Goal: Check status: Check status

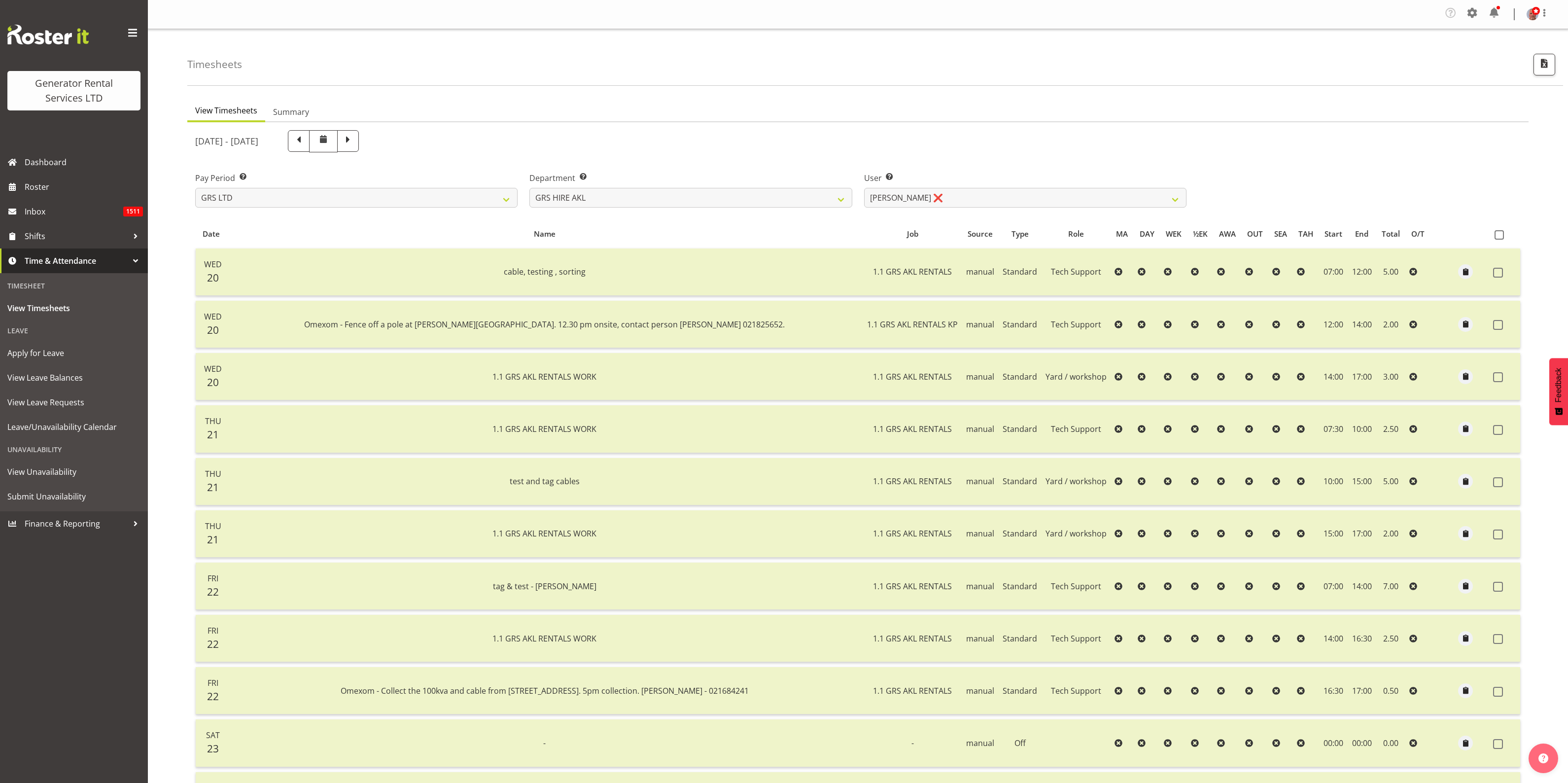
select select "20"
select select "1336"
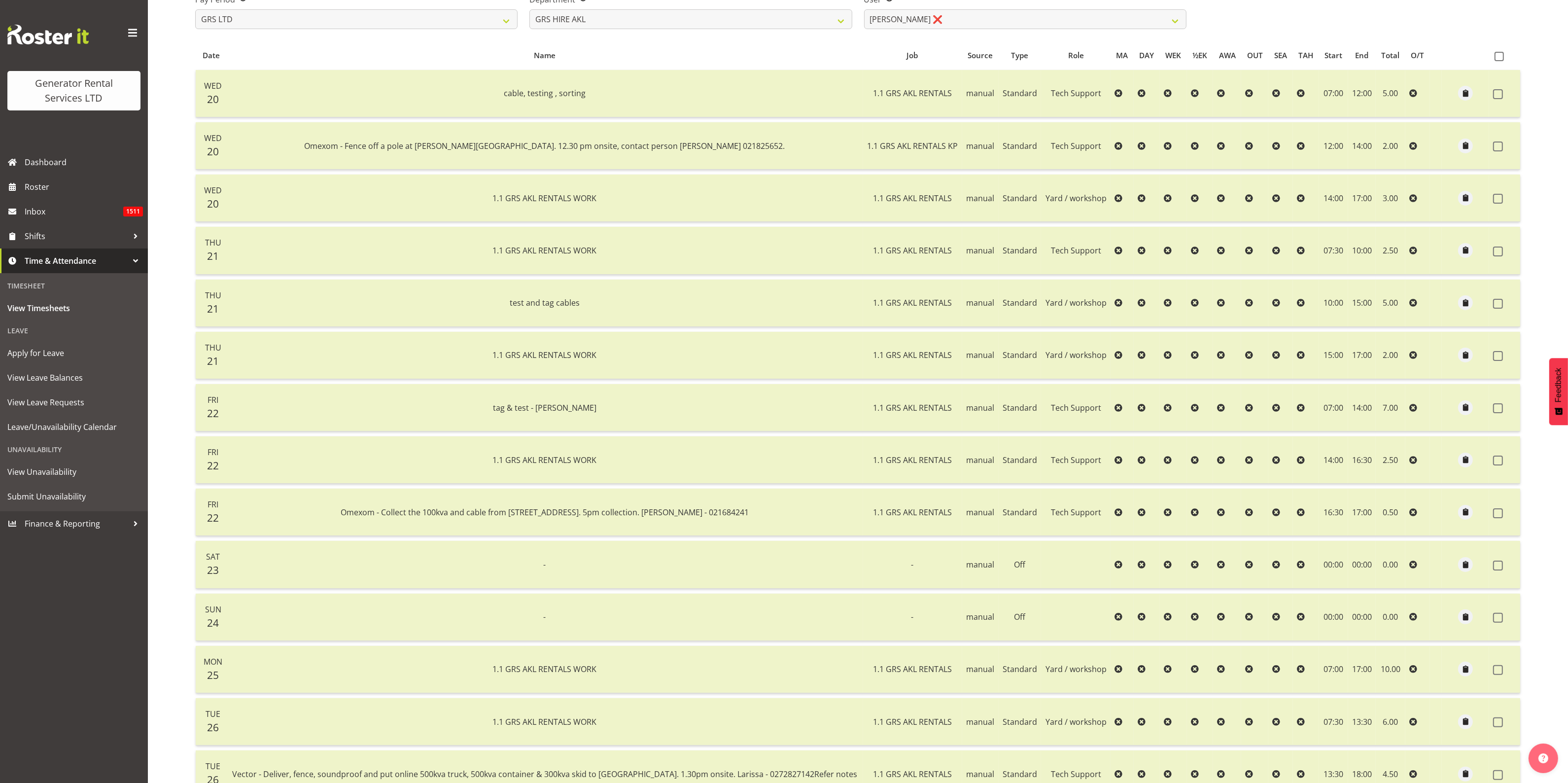
scroll to position [89, 0]
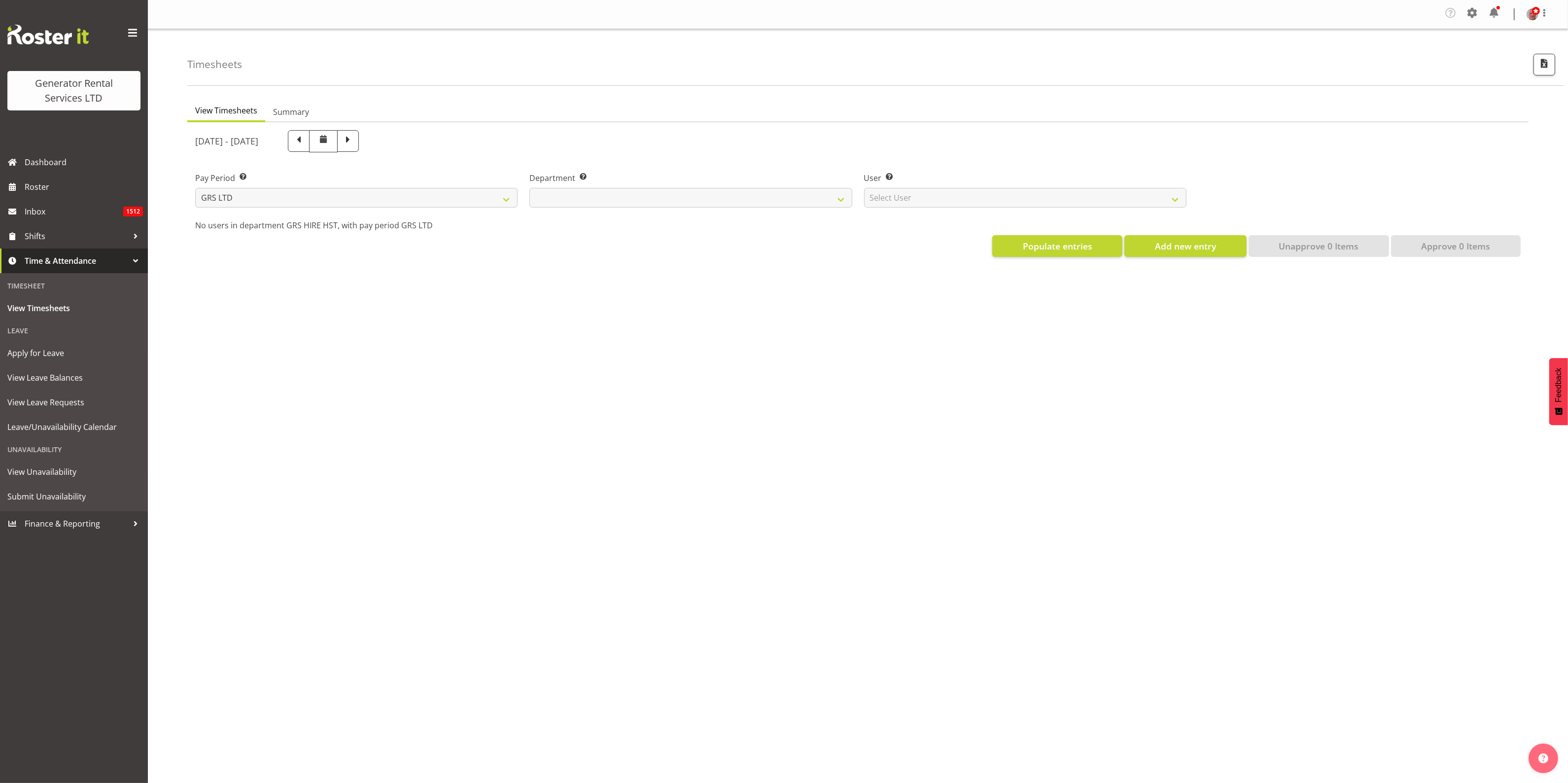
select select
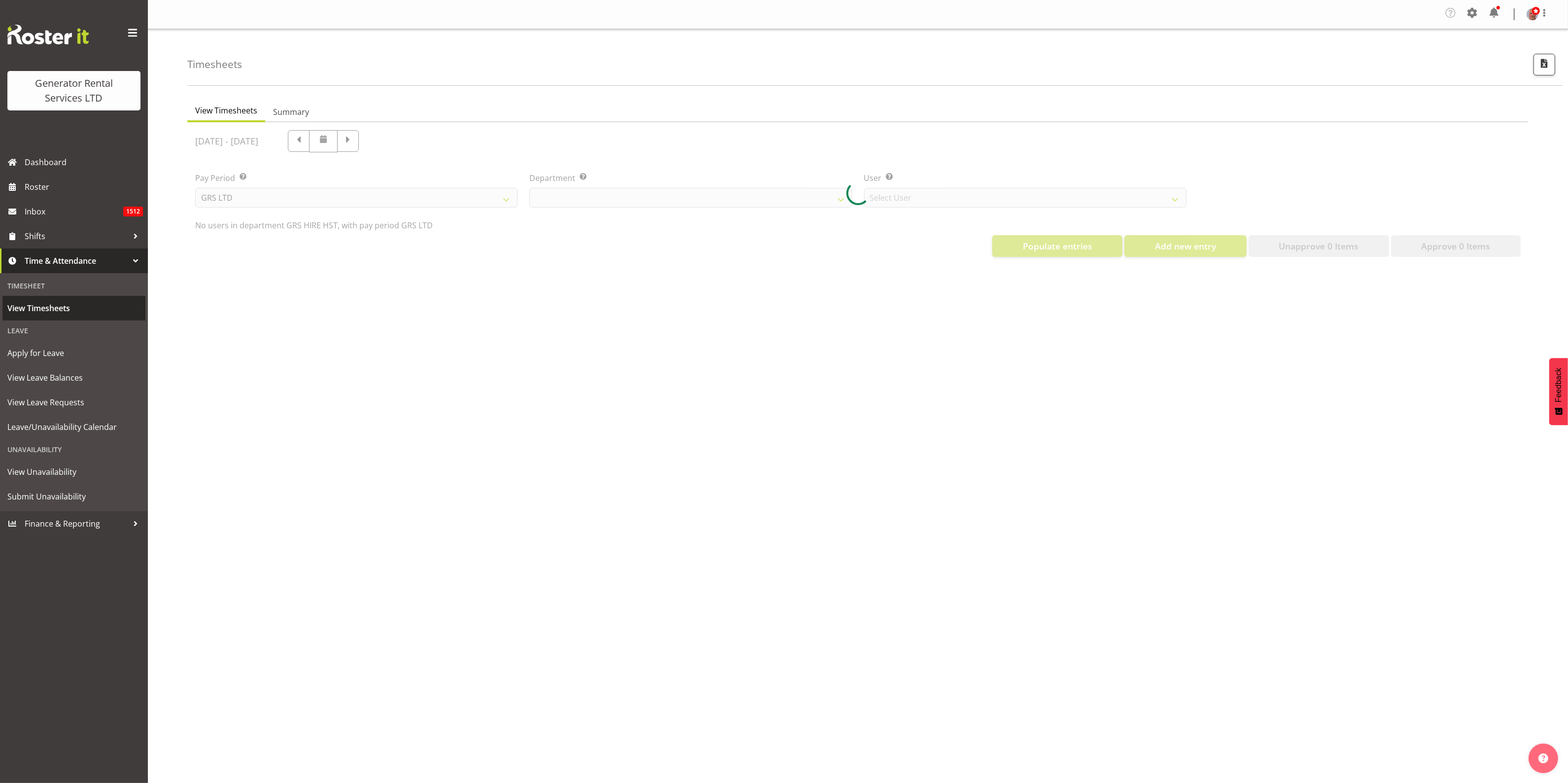
click at [36, 306] on span "View Timesheets" at bounding box center [74, 308] width 133 height 14
select select "22"
select select "149"
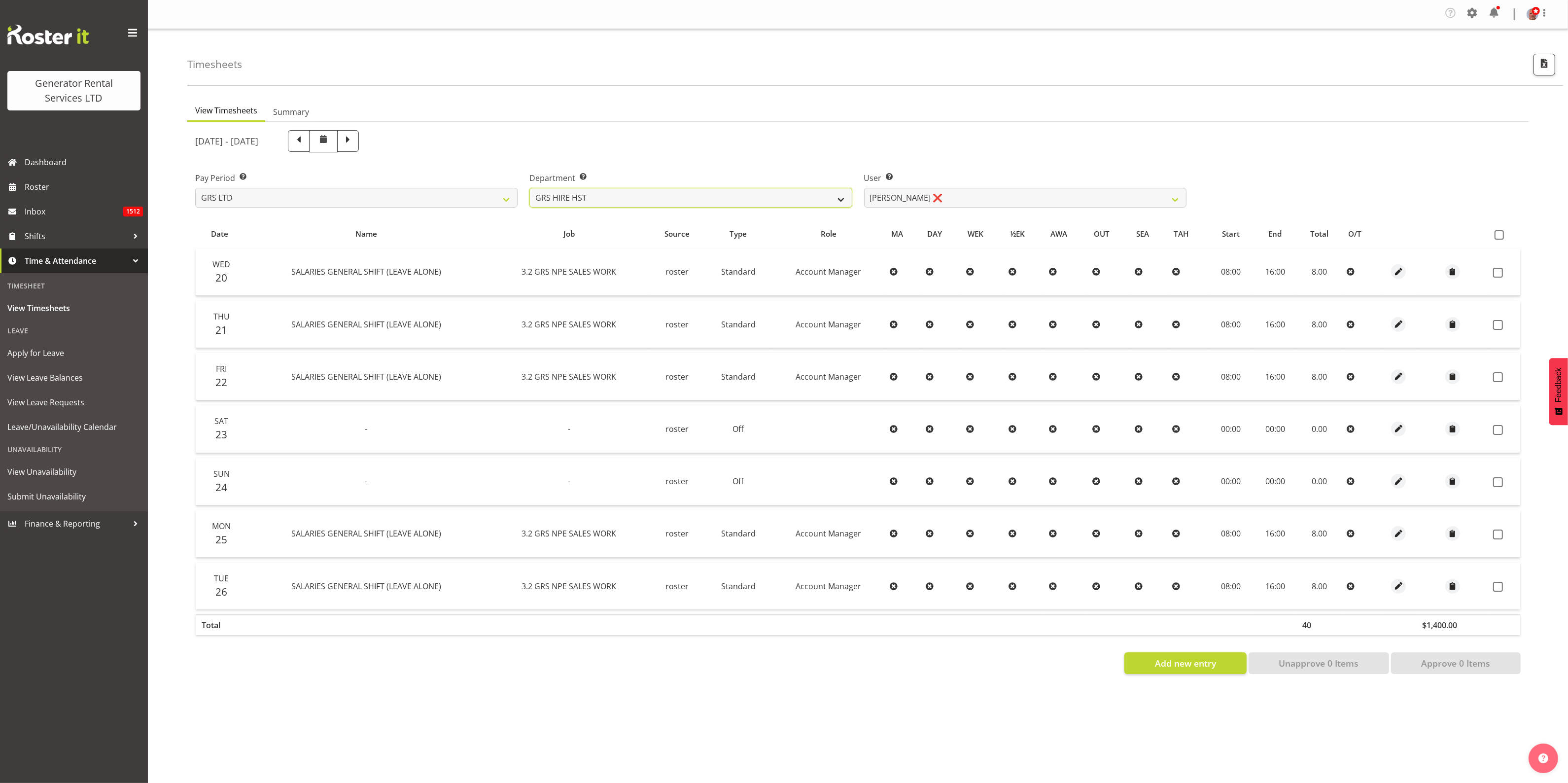
click at [763, 202] on select "GRS ADMIN AKL GRS ADMIN TGA GRS ENGINEERING AKL GRS HIRE AKL GRS HIRE HST GRS H…" at bounding box center [690, 198] width 322 height 20
select select "20"
click at [529, 188] on select "GRS ADMIN AKL GRS ADMIN TGA GRS ENGINEERING AKL GRS HIRE AKL GRS HIRE HST GRS H…" at bounding box center [690, 198] width 322 height 20
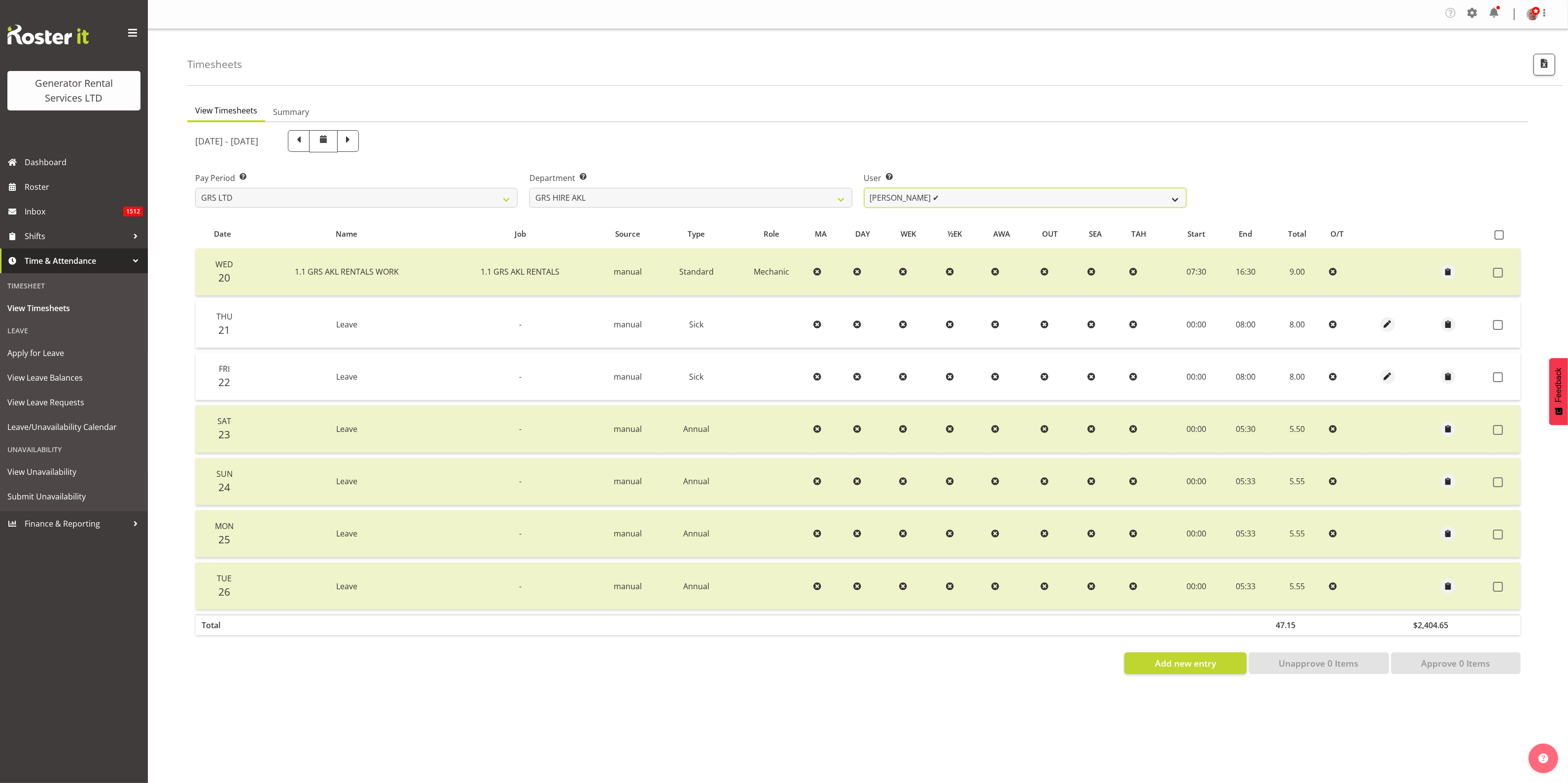
click at [956, 198] on select "[PERSON_NAME] ✔ [PERSON_NAME] ✔ [PERSON_NAME] ([GEOGRAPHIC_DATA]) [GEOGRAPHIC_D…" at bounding box center [1025, 198] width 322 height 20
click at [919, 718] on div "Company Settings Roles & Skills Tasks Jobs Employees Locations & Departments Ac…" at bounding box center [857, 392] width 1420 height 783
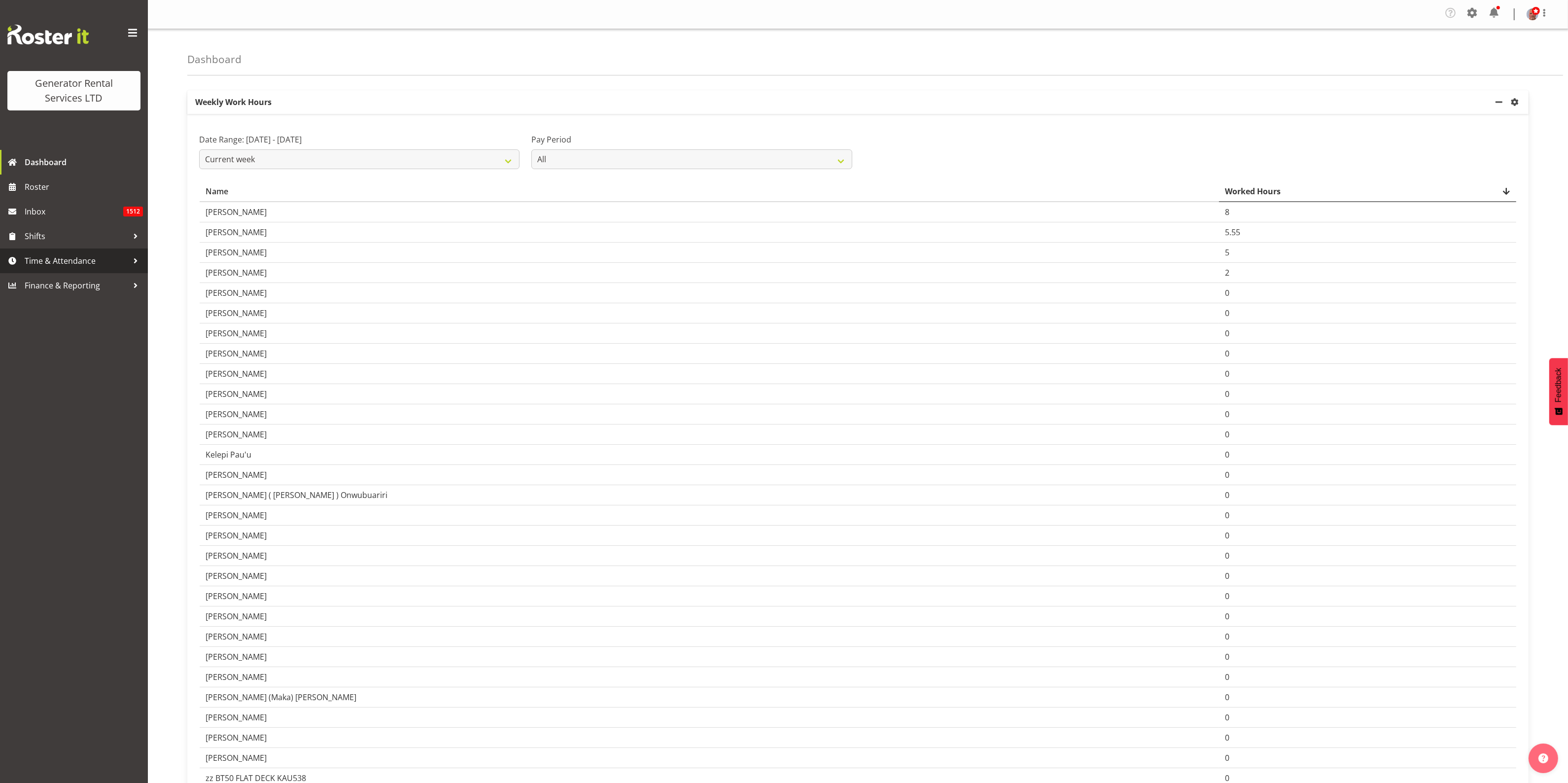
click at [67, 255] on span "Time & Attendance" at bounding box center [76, 260] width 103 height 14
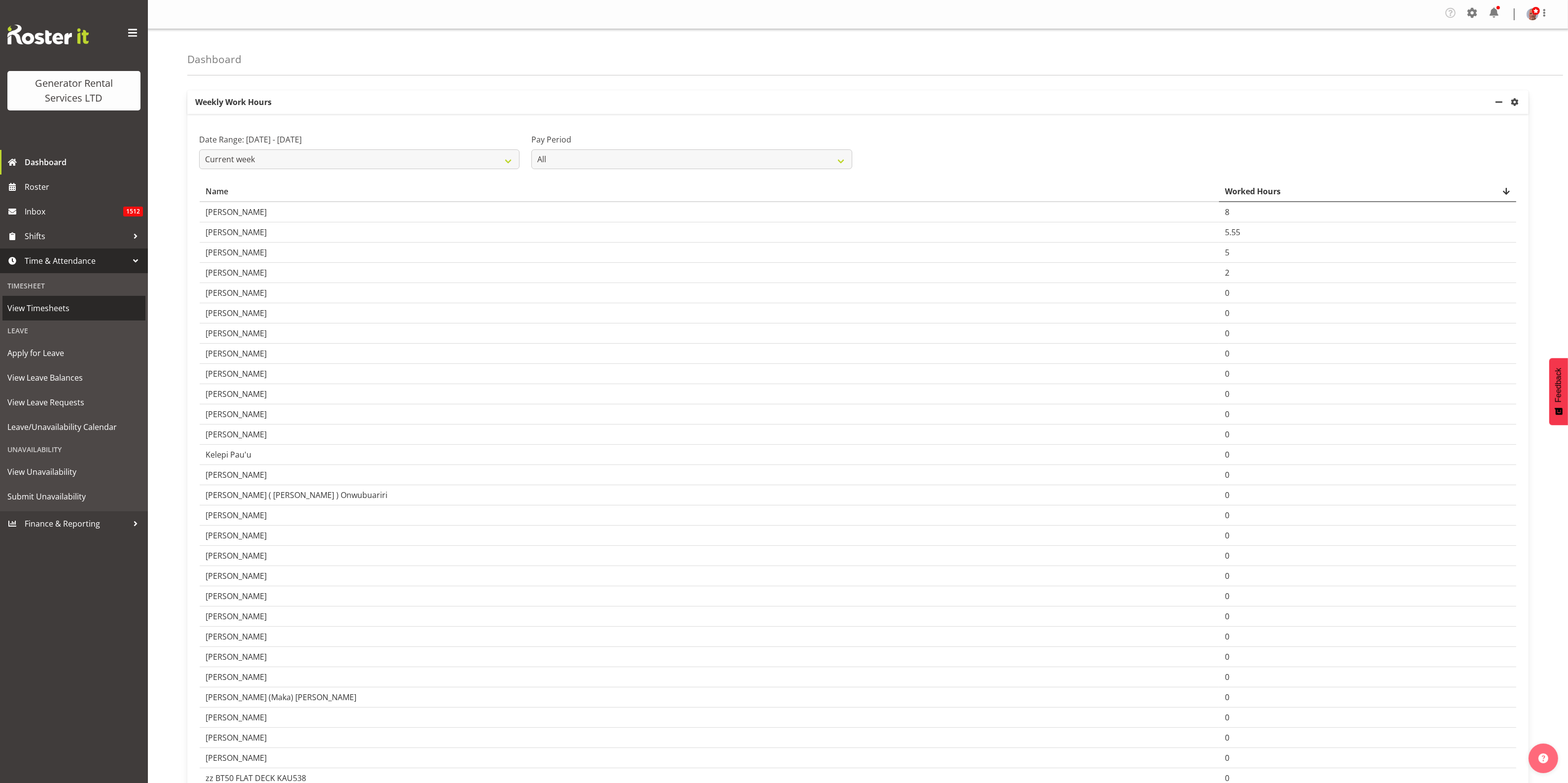
click at [49, 304] on span "View Timesheets" at bounding box center [74, 308] width 133 height 14
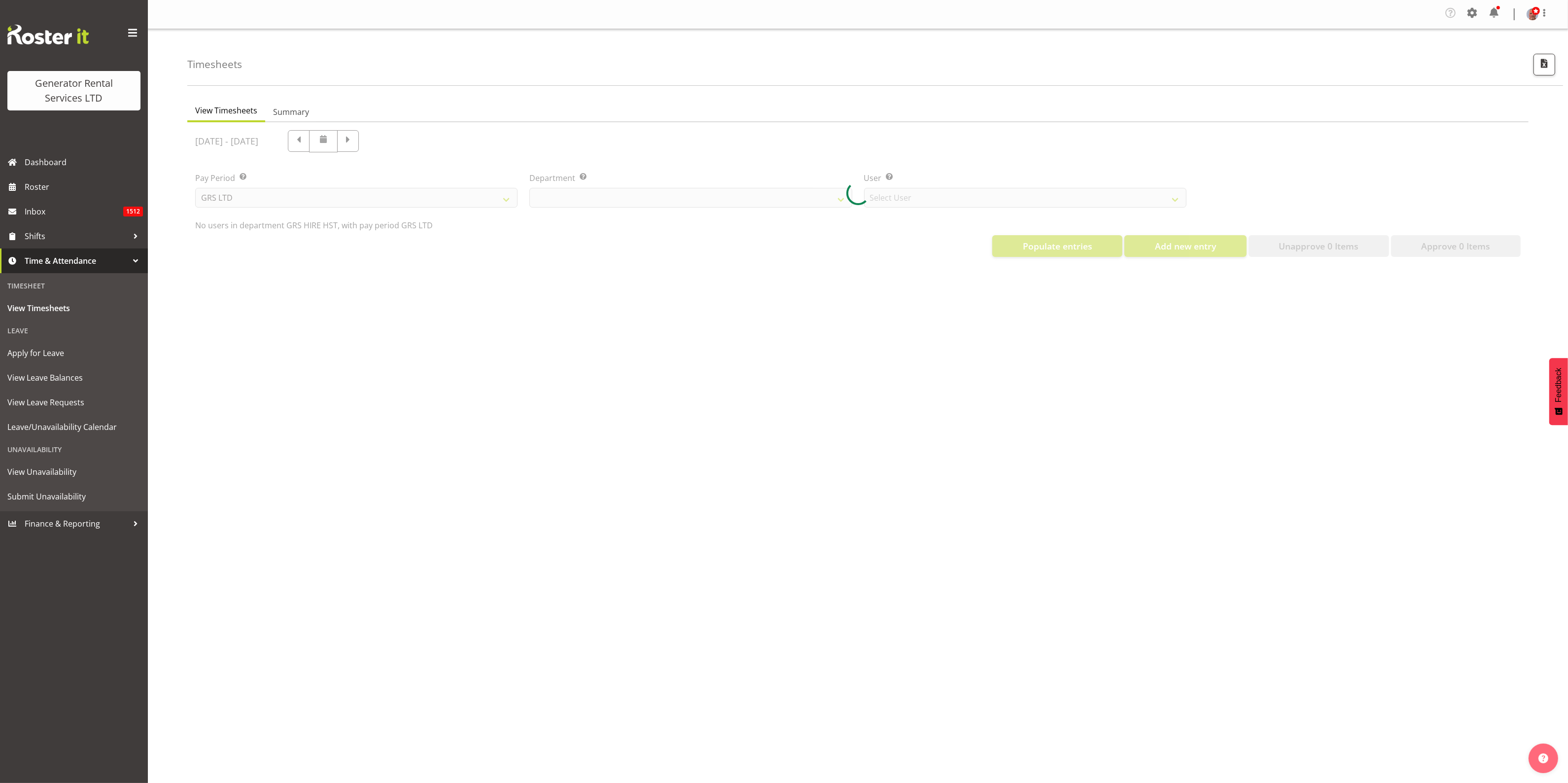
select select "22"
select select "149"
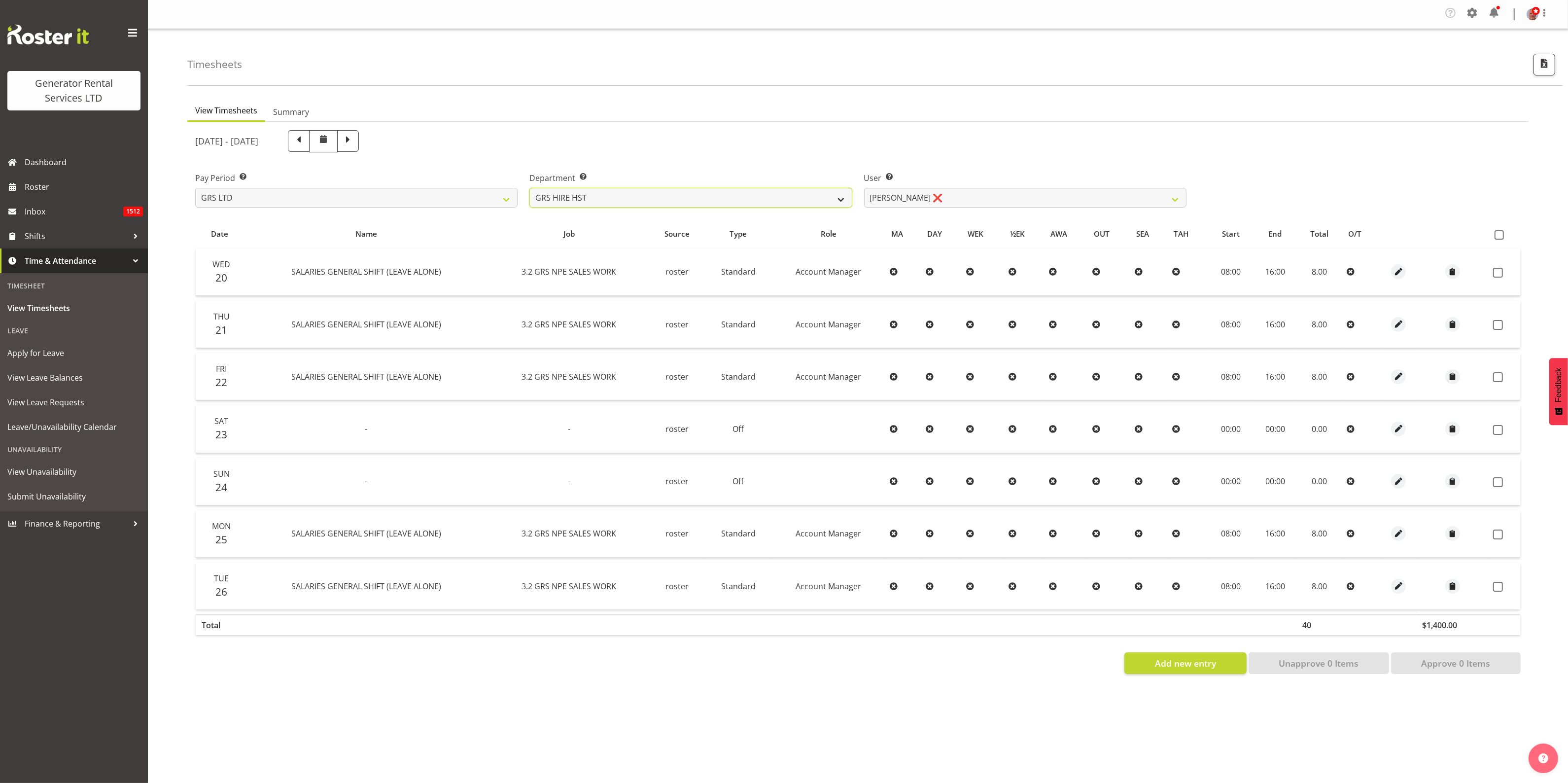
click at [841, 195] on select "GRS ADMIN AKL GRS ADMIN TGA GRS ENGINEERING AKL GRS HIRE AKL GRS HIRE HST GRS H…" at bounding box center [690, 198] width 322 height 20
click at [529, 188] on select "GRS ADMIN AKL GRS ADMIN TGA GRS ENGINEERING AKL GRS HIRE AKL GRS HIRE HST GRS H…" at bounding box center [690, 198] width 322 height 20
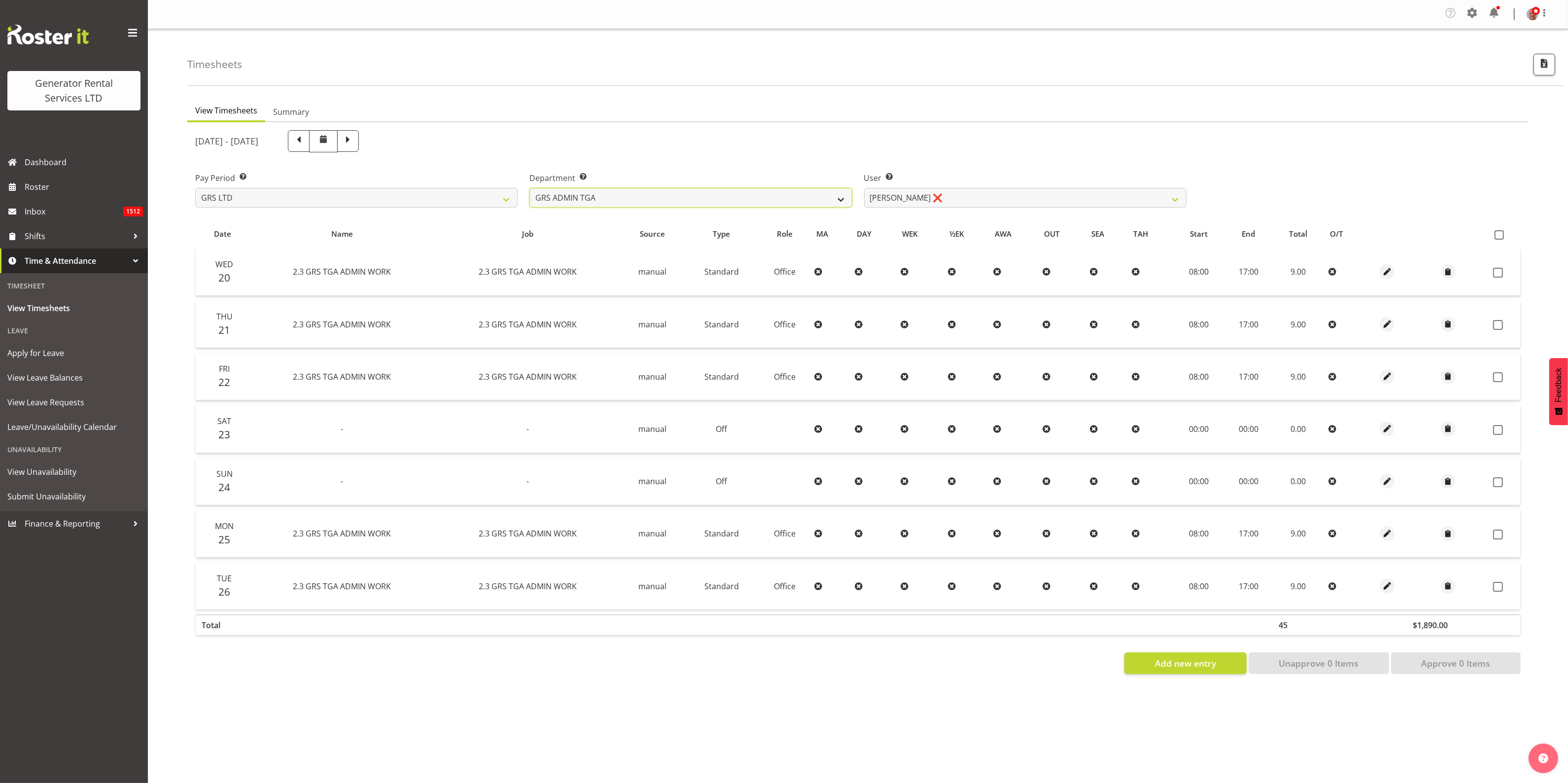
click at [671, 200] on select "GRS ADMIN AKL GRS ADMIN TGA GRS ENGINEERING AKL GRS HIRE AKL GRS HIRE HST GRS H…" at bounding box center [690, 198] width 322 height 20
select select "20"
click at [529, 188] on select "GRS ADMIN AKL GRS ADMIN TGA GRS ENGINEERING AKL GRS HIRE AKL GRS HIRE HST GRS H…" at bounding box center [690, 198] width 322 height 20
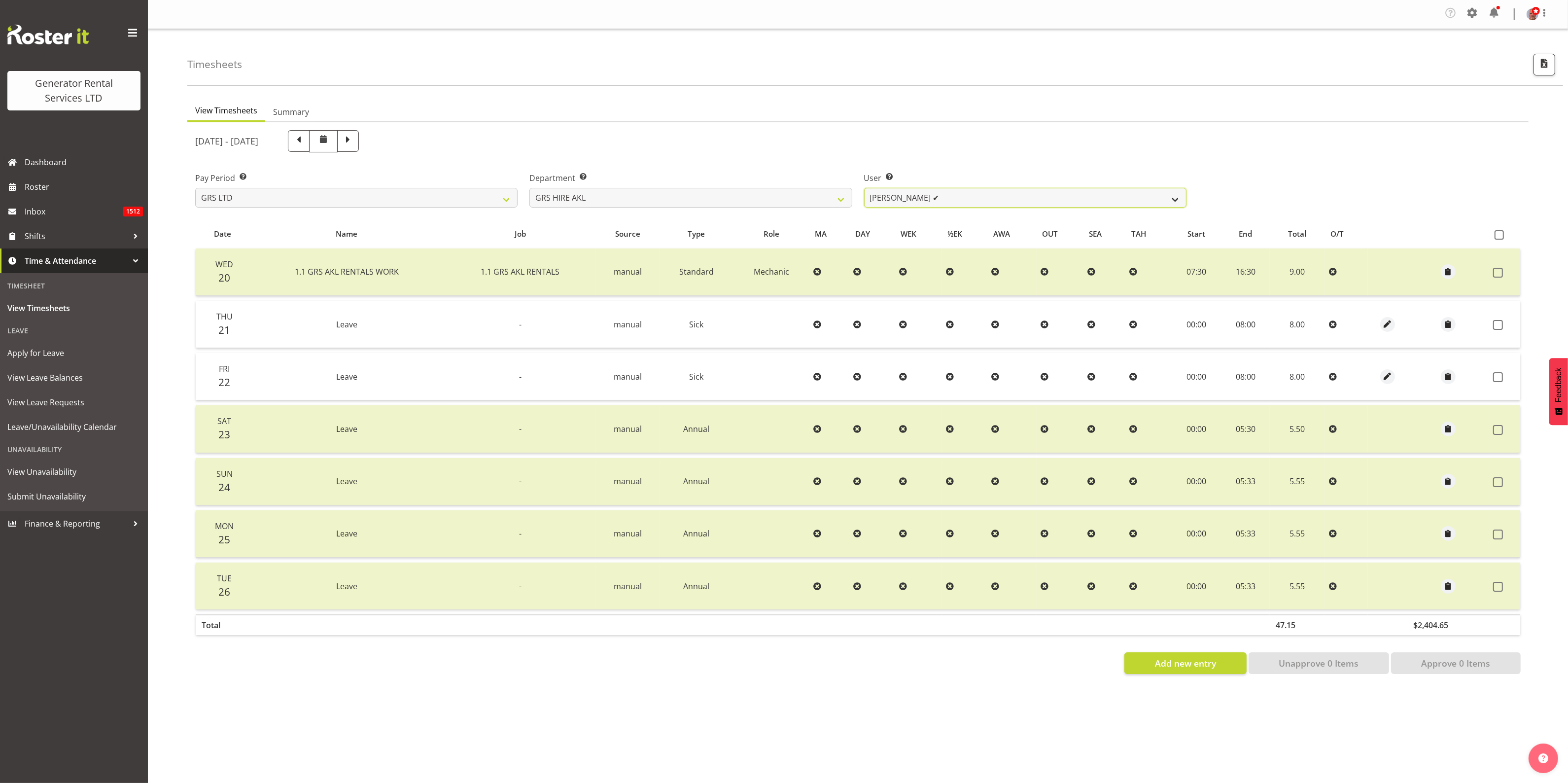
click at [982, 198] on select "Aaron Naish ✔ Brandon Adonis ✔ Brendan (Paris) Jordan ✔ Caleb Phillips ✔ Carl S…" at bounding box center [1025, 198] width 322 height 20
click at [667, 139] on div "[DATE] - [DATE]" at bounding box center [691, 141] width 991 height 22
